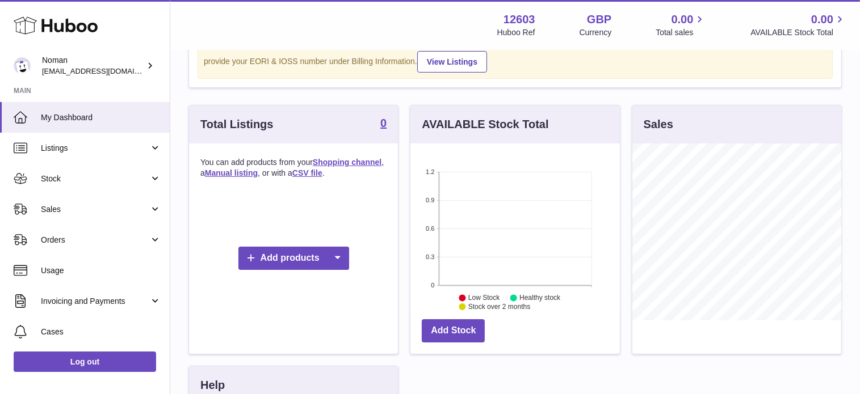
scroll to position [113, 0]
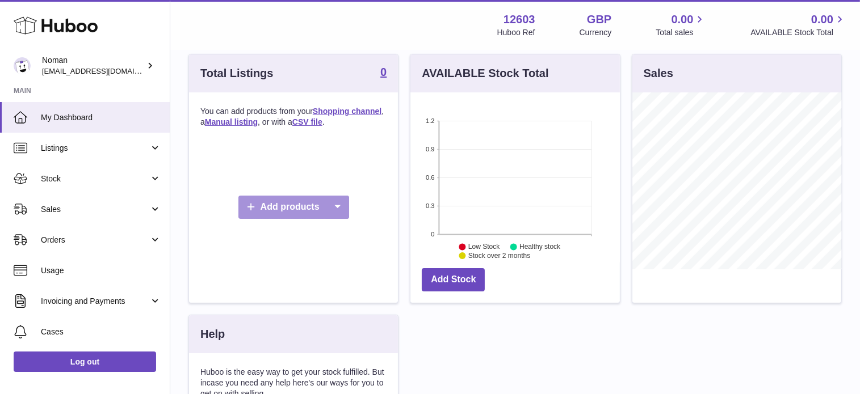
click at [328, 211] on icon at bounding box center [337, 207] width 23 height 23
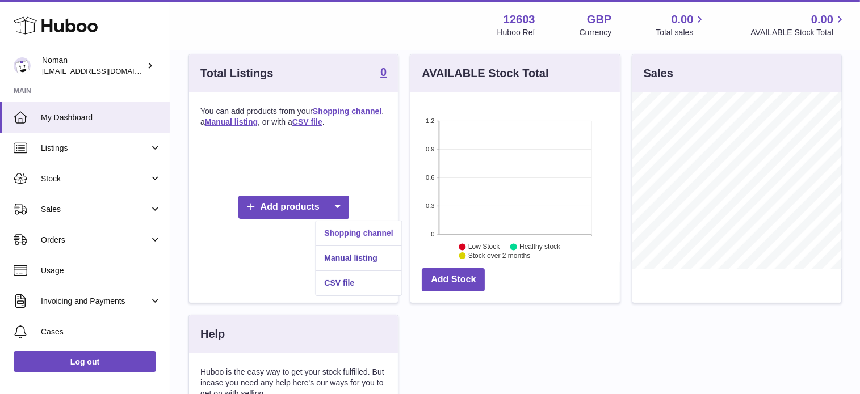
click at [372, 235] on link "Shopping channel" at bounding box center [358, 233] width 86 height 24
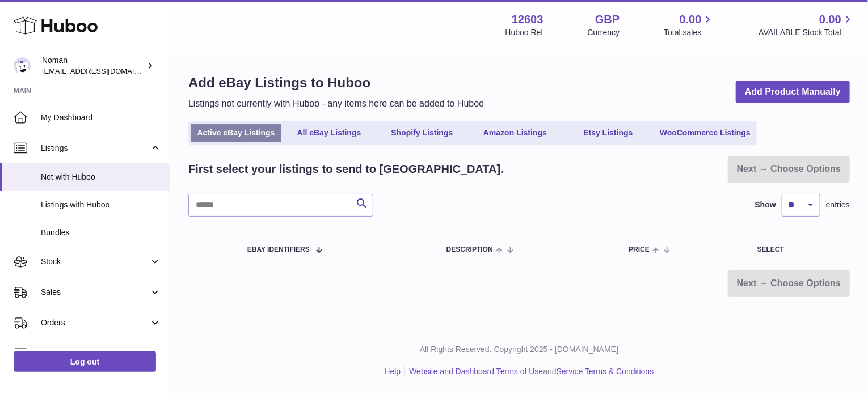
click at [232, 136] on link "Active eBay Listings" at bounding box center [236, 133] width 91 height 19
click at [330, 204] on input "text" at bounding box center [280, 205] width 185 height 23
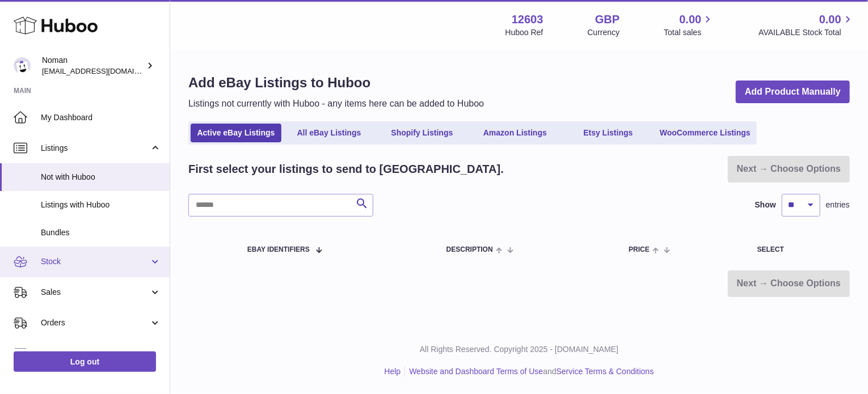
click at [108, 257] on span "Stock" at bounding box center [95, 261] width 108 height 11
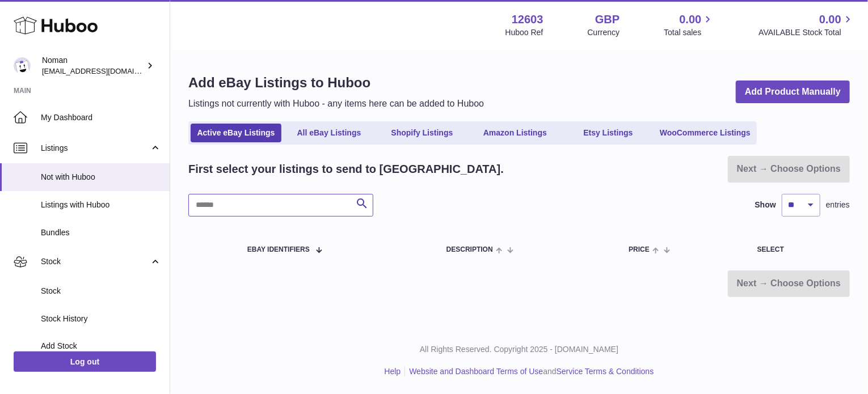
click at [220, 208] on input "text" at bounding box center [280, 205] width 185 height 23
paste input "**********"
type input "**********"
click at [395, 199] on div "**********" at bounding box center [519, 205] width 662 height 23
click at [355, 204] on icon "submit" at bounding box center [362, 204] width 14 height 14
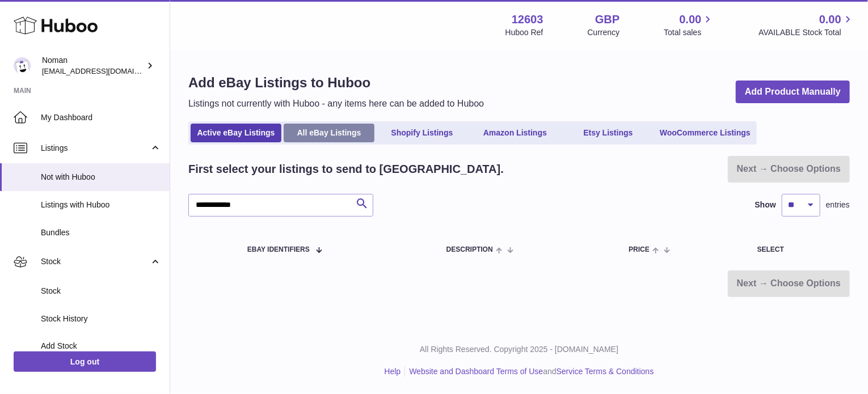
click at [340, 136] on link "All eBay Listings" at bounding box center [329, 133] width 91 height 19
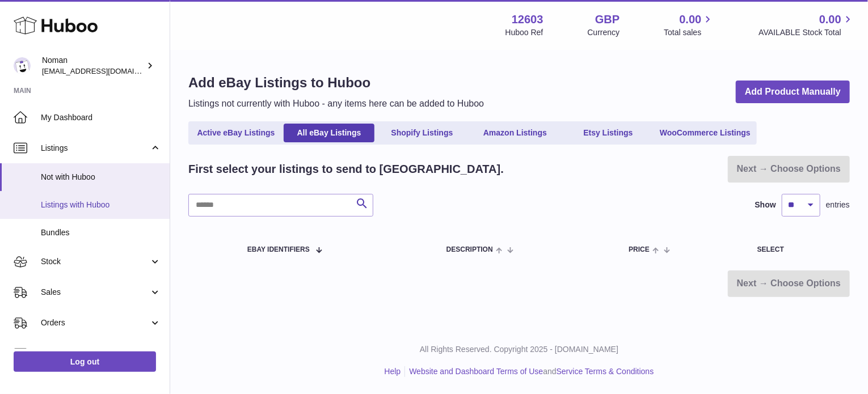
click at [121, 208] on span "Listings with Huboo" at bounding box center [101, 205] width 120 height 11
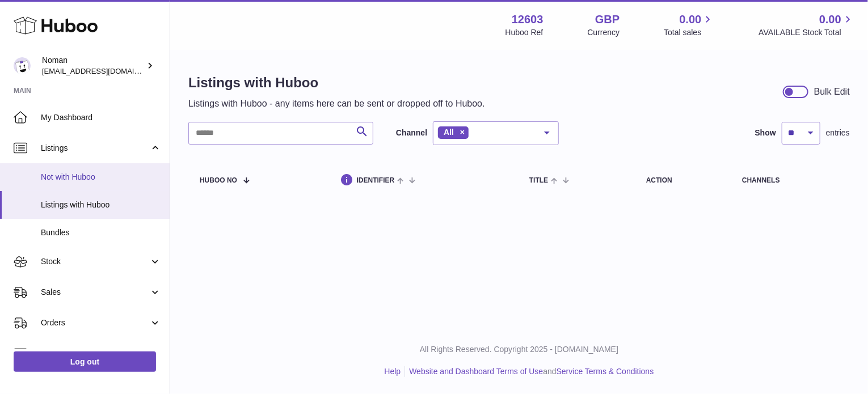
click at [106, 181] on span "Not with Huboo" at bounding box center [101, 177] width 120 height 11
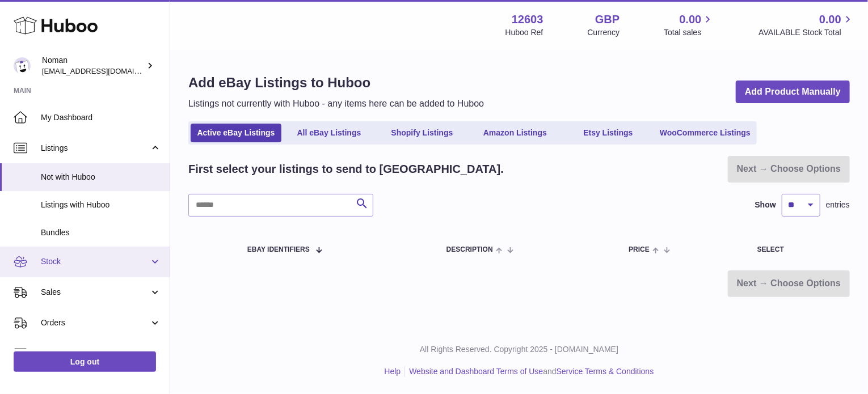
click at [96, 263] on span "Stock" at bounding box center [95, 261] width 108 height 11
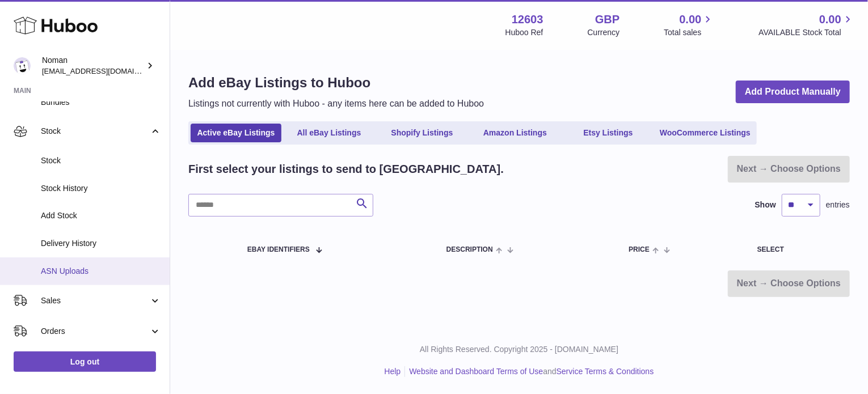
scroll to position [151, 0]
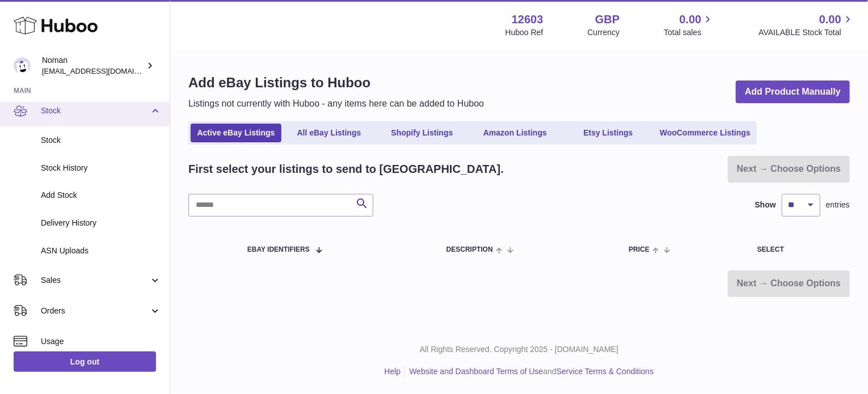
click at [102, 116] on link "Stock" at bounding box center [85, 111] width 170 height 31
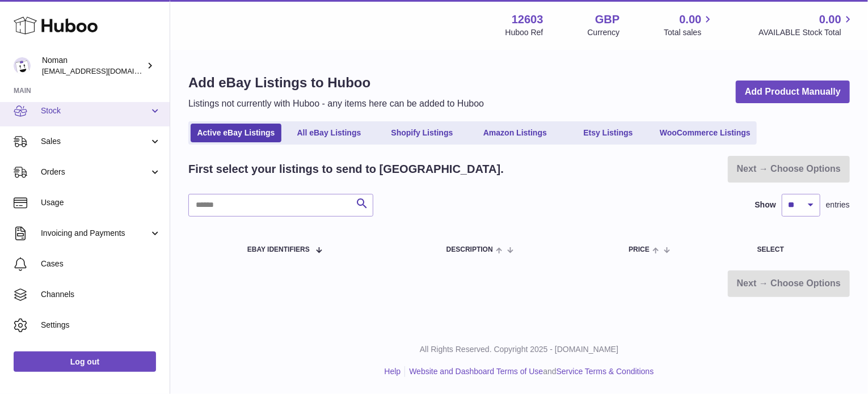
click at [101, 119] on link "Stock" at bounding box center [85, 111] width 170 height 31
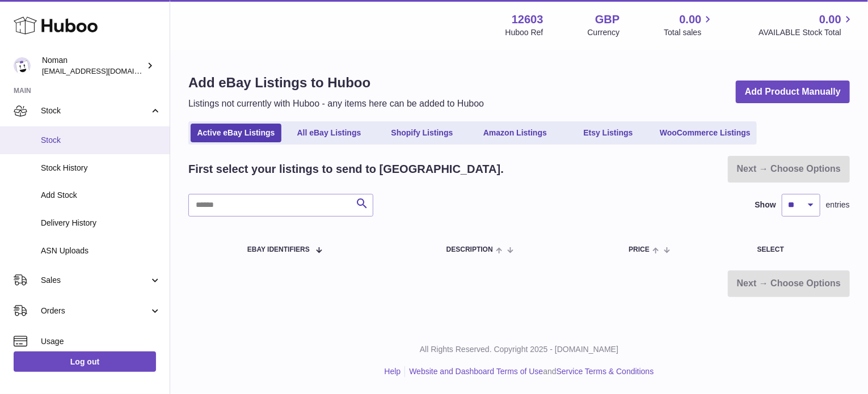
click at [98, 140] on span "Stock" at bounding box center [101, 140] width 120 height 11
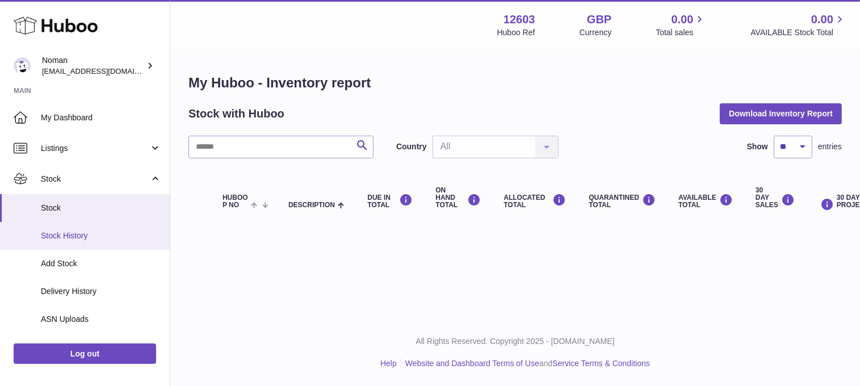
click at [93, 236] on span "Stock History" at bounding box center [101, 235] width 120 height 11
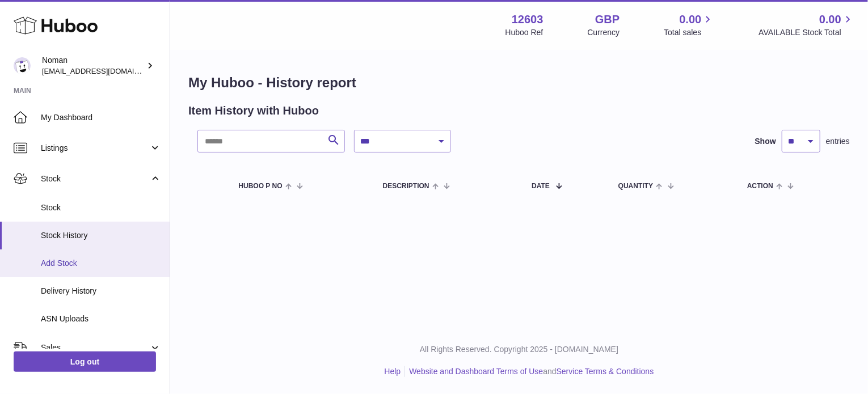
click at [95, 259] on span "Add Stock" at bounding box center [101, 263] width 120 height 11
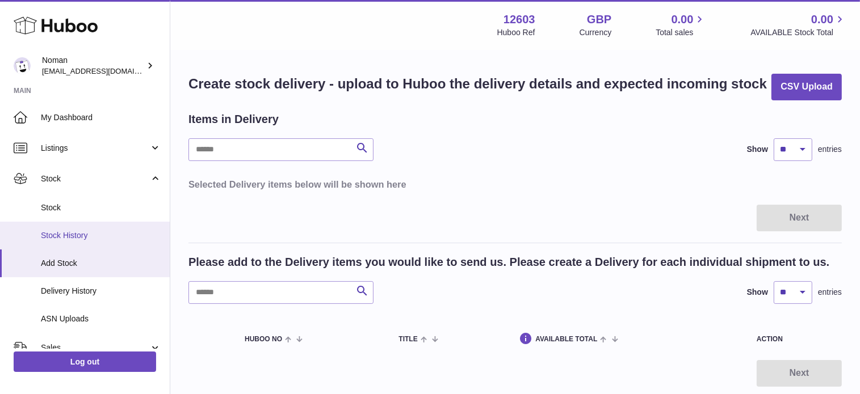
scroll to position [37, 0]
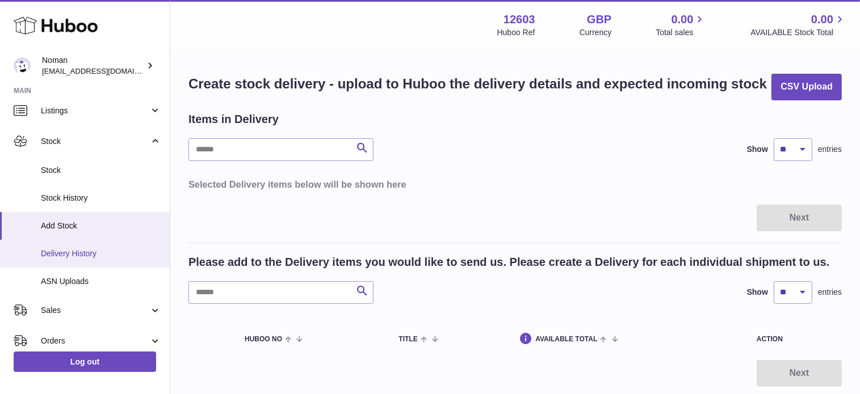
click at [98, 253] on span "Delivery History" at bounding box center [101, 254] width 120 height 11
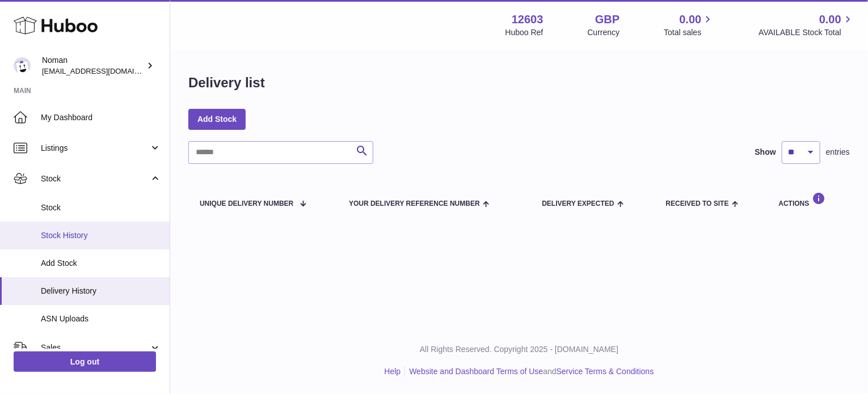
scroll to position [37, 0]
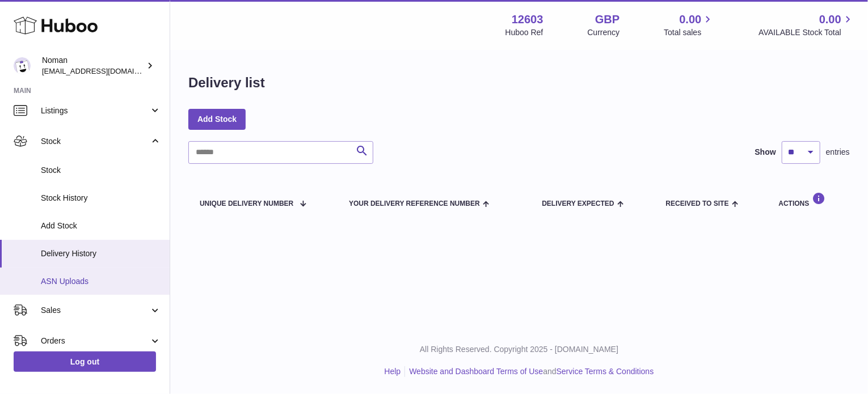
click at [105, 273] on link "ASN Uploads" at bounding box center [85, 282] width 170 height 28
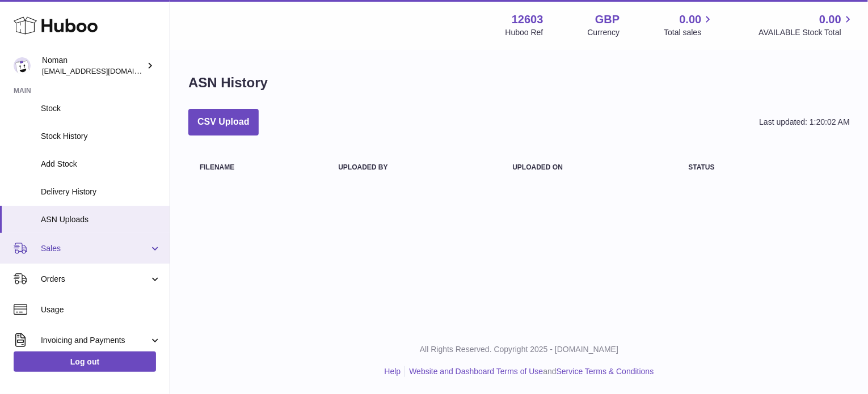
scroll to position [113, 0]
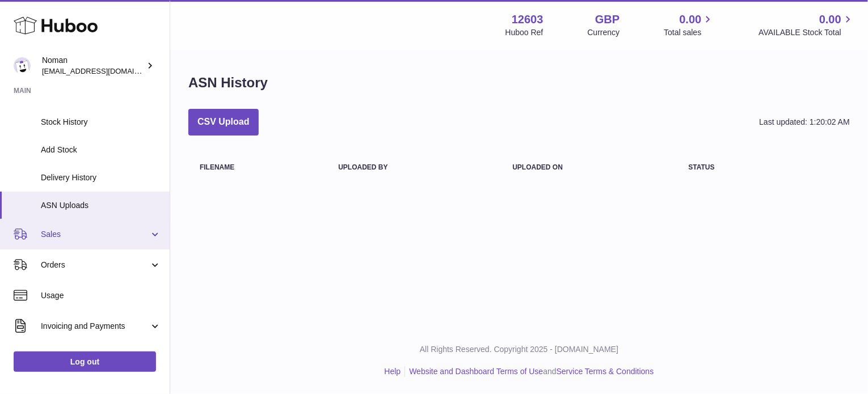
click at [124, 234] on span "Sales" at bounding box center [95, 234] width 108 height 11
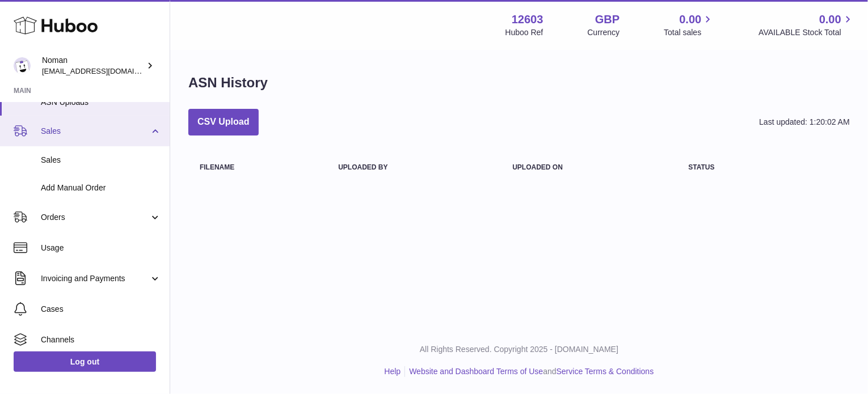
scroll to position [227, 0]
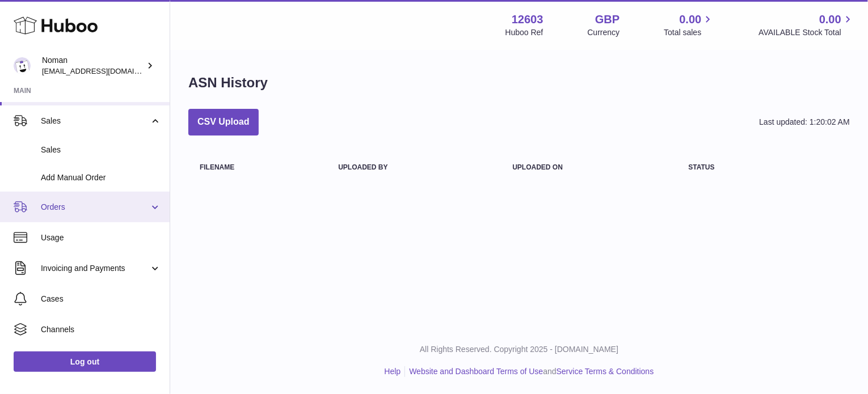
click at [136, 202] on span "Orders" at bounding box center [95, 207] width 108 height 11
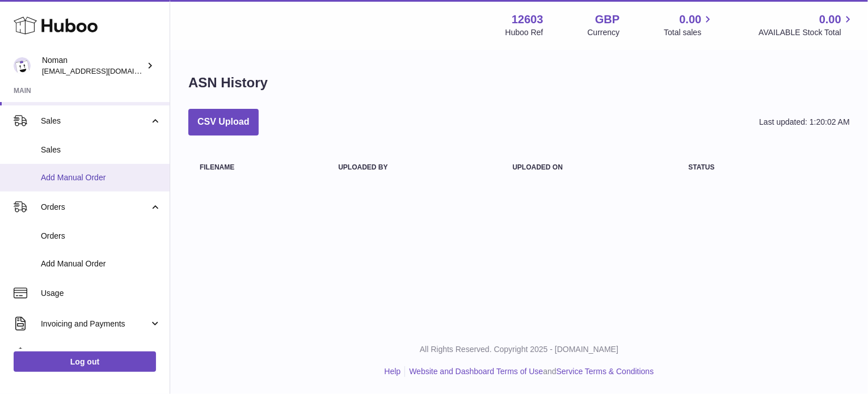
click at [129, 167] on link "Add Manual Order" at bounding box center [85, 178] width 170 height 28
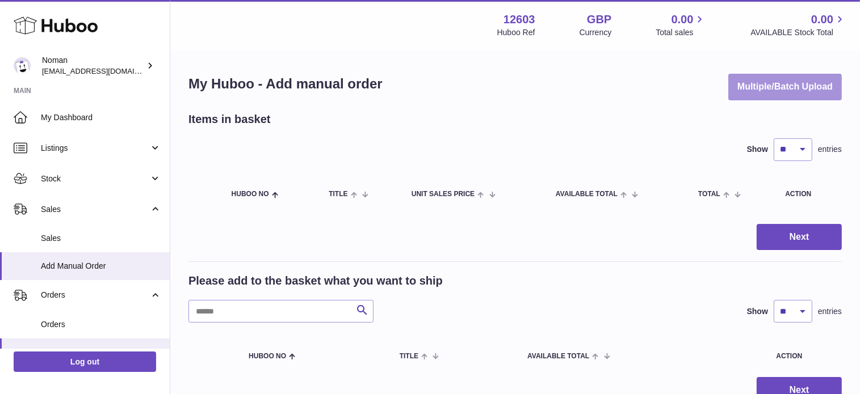
click at [788, 88] on button "Multiple/Batch Upload" at bounding box center [784, 87] width 113 height 27
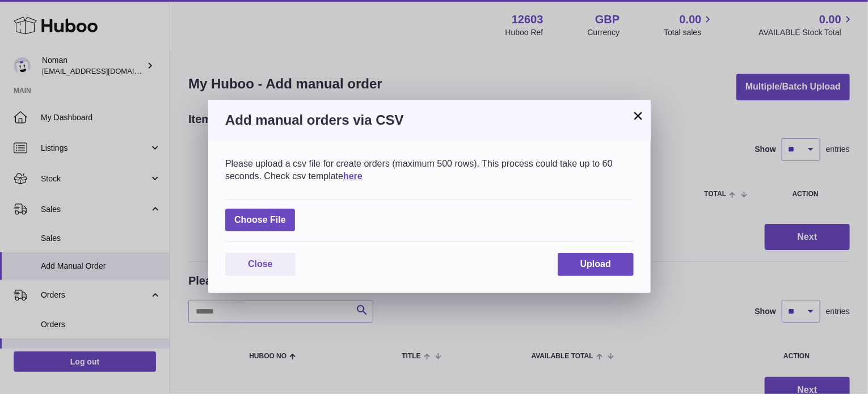
click at [636, 112] on button "×" at bounding box center [639, 116] width 14 height 14
